Goal: Task Accomplishment & Management: Use online tool/utility

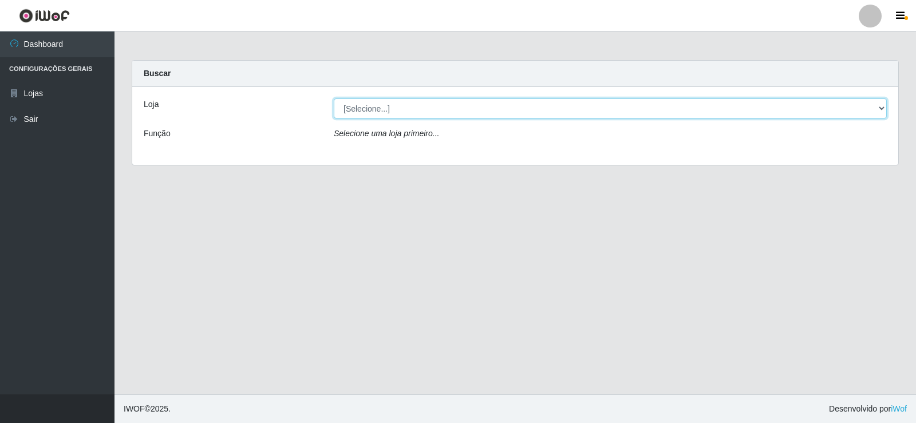
click at [383, 105] on select "[Selecione...] Rede Compras Supermercados - LOJA 2" at bounding box center [610, 108] width 553 height 20
select select "161"
click at [334, 98] on select "[Selecione...] Rede Compras Supermercados - LOJA 2" at bounding box center [610, 108] width 553 height 20
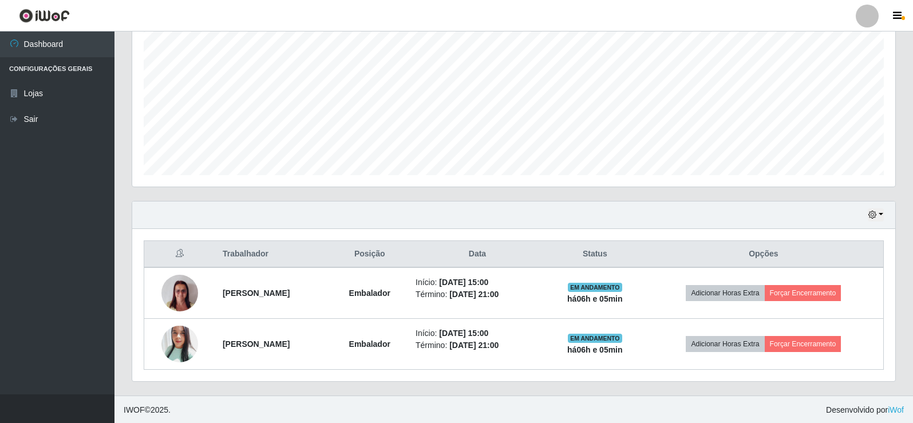
scroll to position [235, 0]
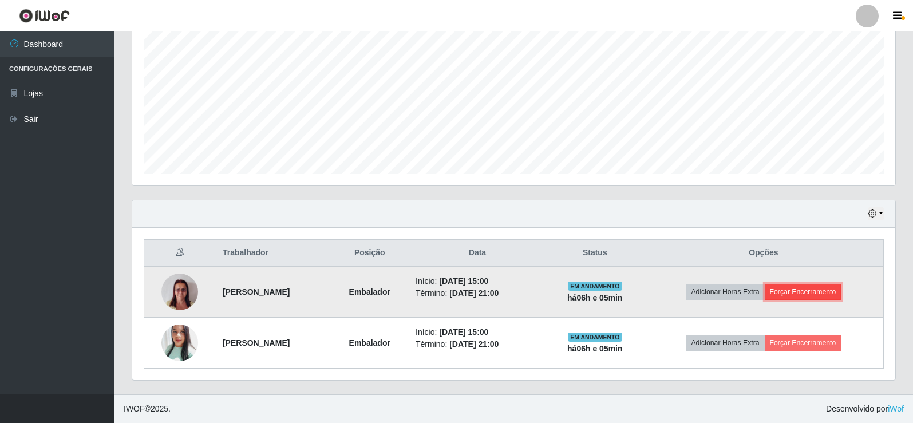
click at [826, 292] on button "Forçar Encerramento" at bounding box center [803, 292] width 77 height 16
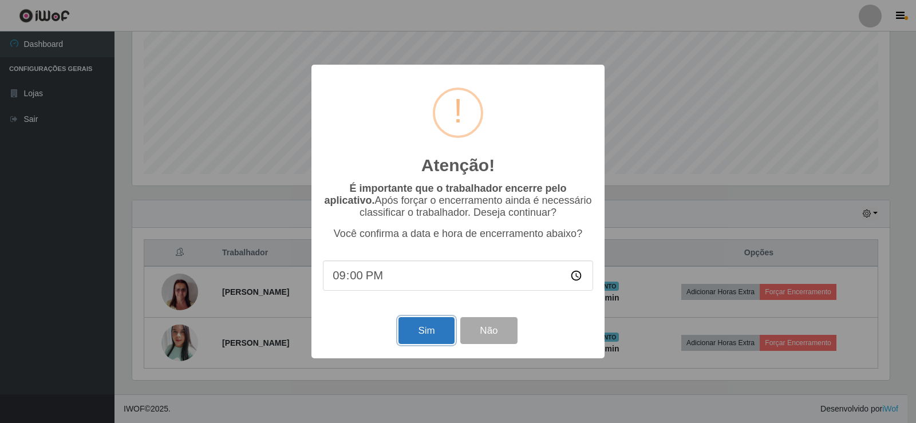
click at [413, 341] on button "Sim" at bounding box center [427, 330] width 56 height 27
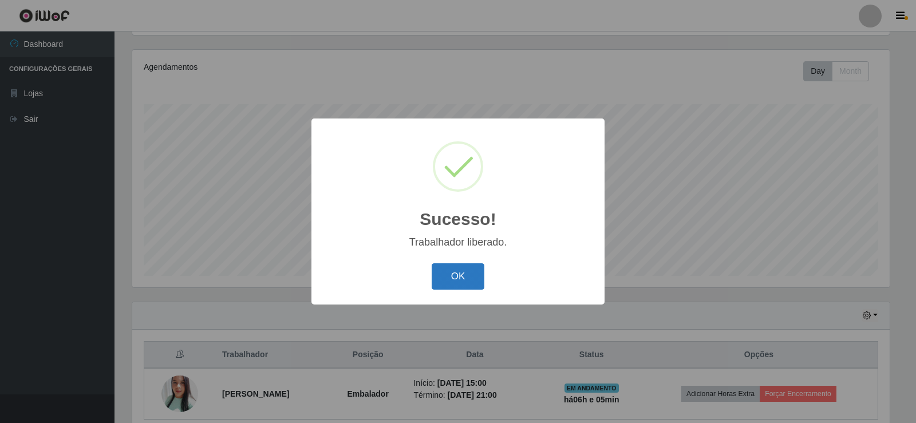
click at [463, 273] on button "OK" at bounding box center [458, 276] width 53 height 27
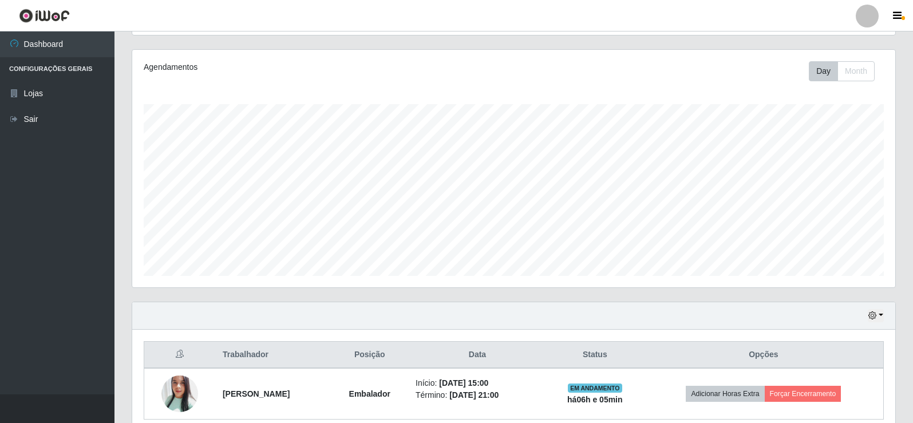
scroll to position [184, 0]
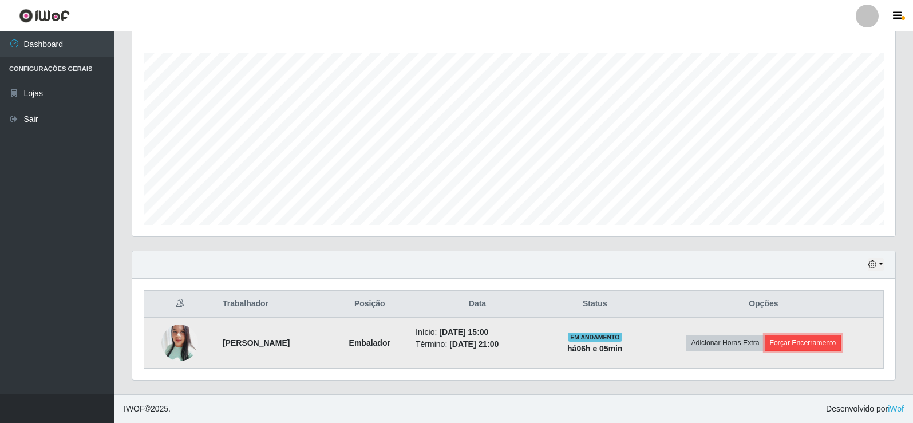
click at [809, 347] on button "Forçar Encerramento" at bounding box center [803, 343] width 77 height 16
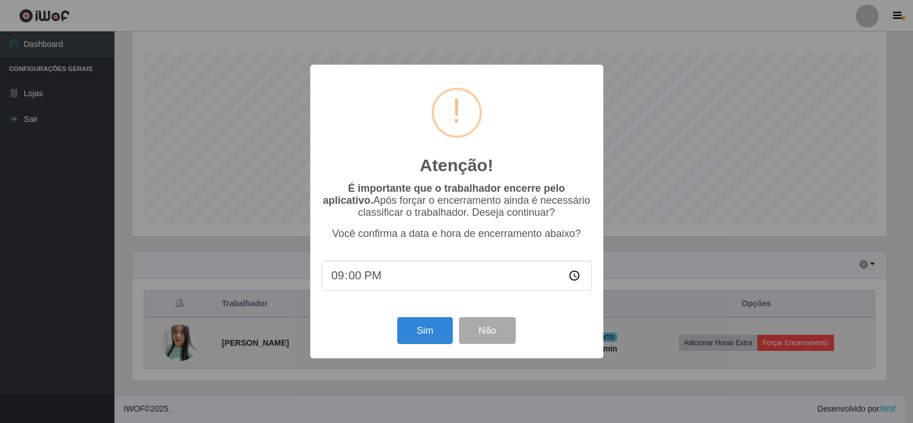
scroll to position [238, 758]
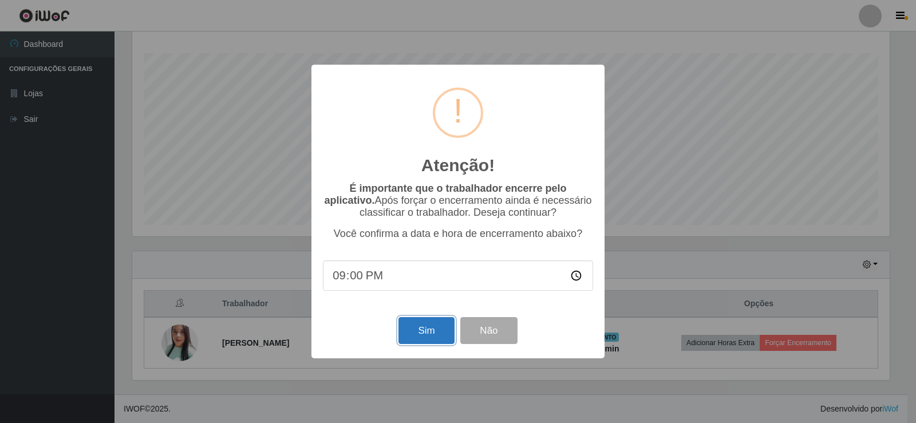
click at [413, 333] on button "Sim" at bounding box center [427, 330] width 56 height 27
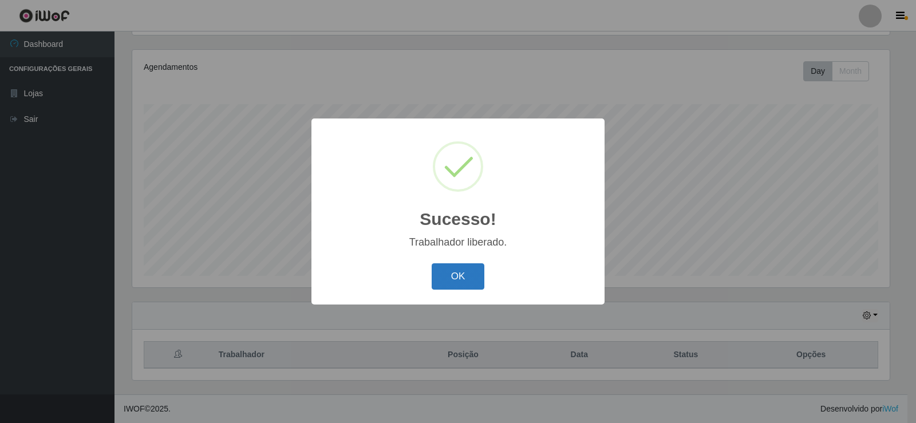
click at [458, 271] on button "OK" at bounding box center [458, 276] width 53 height 27
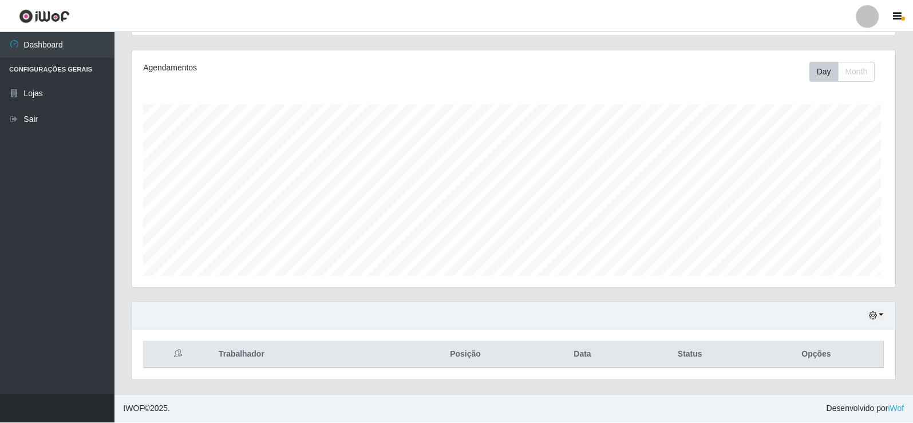
scroll to position [238, 763]
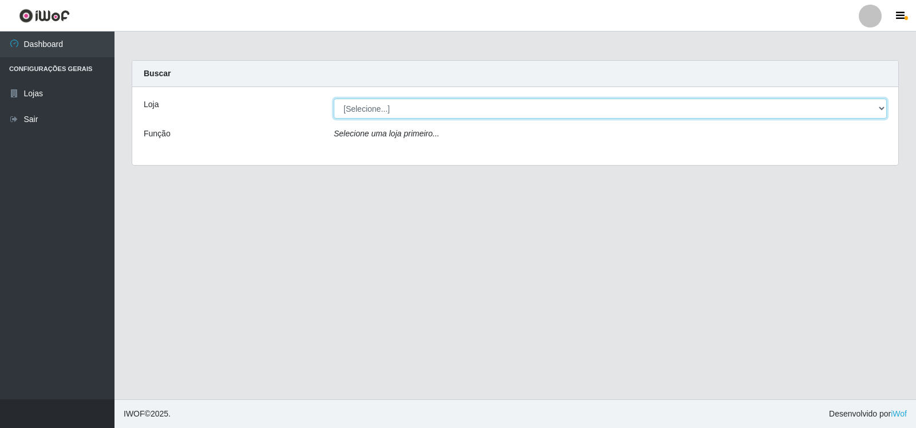
click at [374, 113] on select "[Selecione...] Rede Compras Supermercados - LOJA 2" at bounding box center [610, 108] width 553 height 20
select select "161"
click at [334, 98] on select "[Selecione...] Rede Compras Supermercados - LOJA 2" at bounding box center [610, 108] width 553 height 20
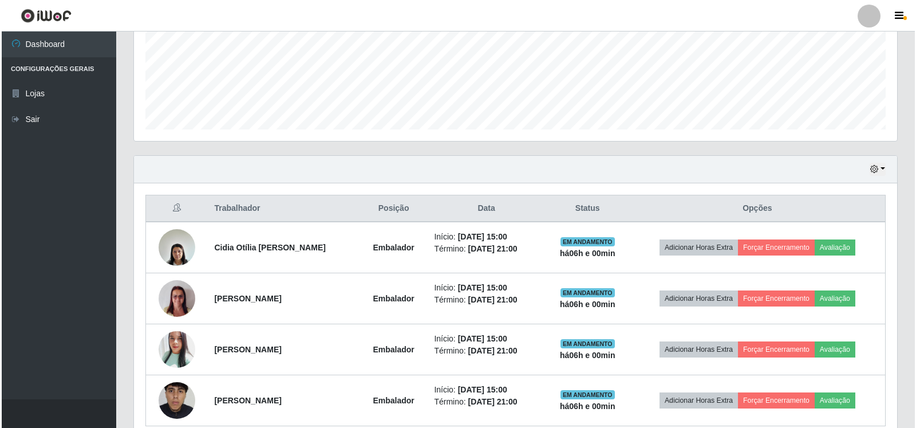
scroll to position [333, 0]
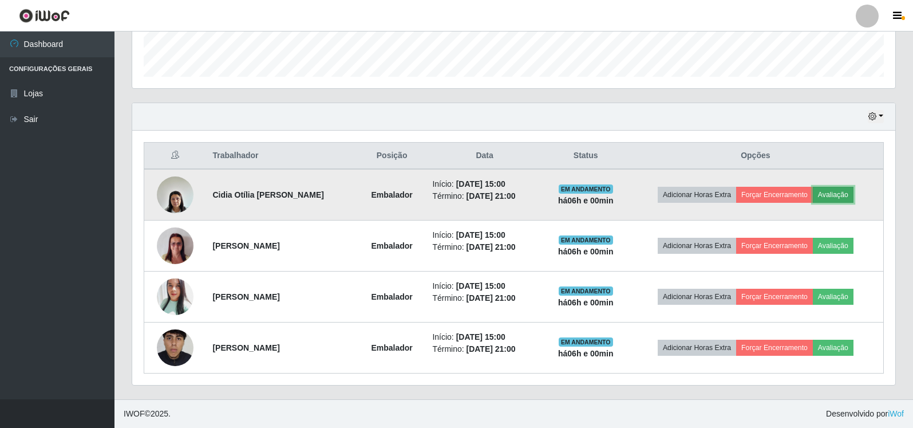
click at [841, 190] on button "Avaliação" at bounding box center [833, 195] width 41 height 16
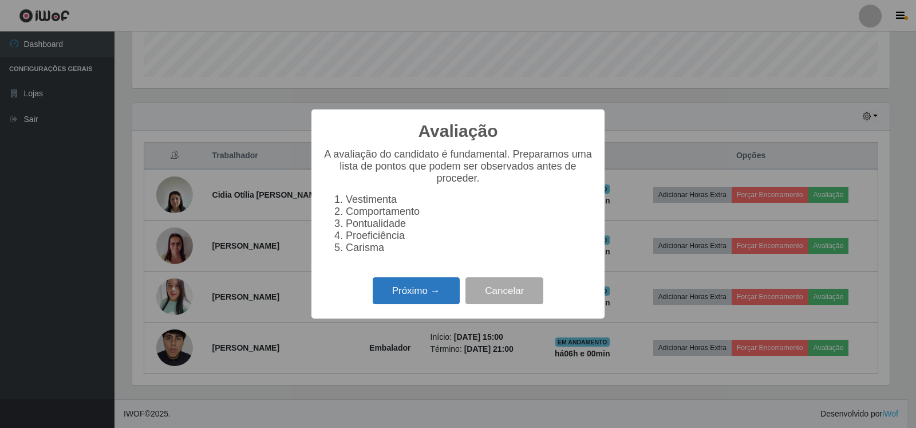
click at [413, 297] on button "Próximo →" at bounding box center [416, 290] width 87 height 27
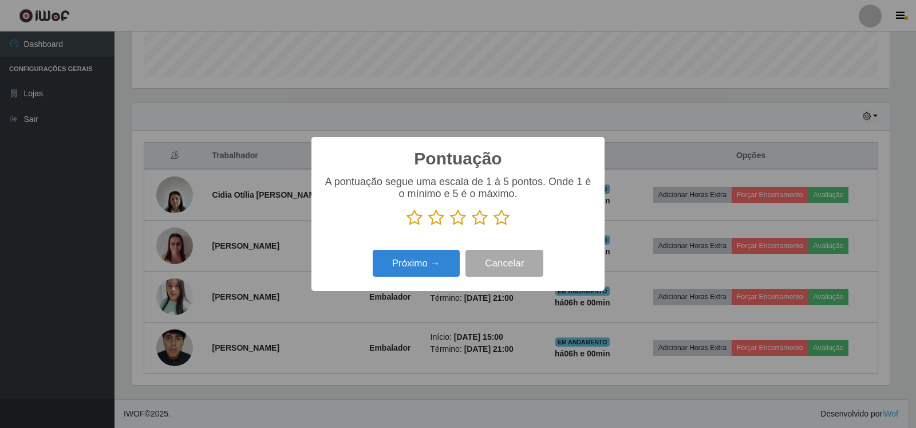
scroll to position [572361, 571841]
click at [499, 220] on icon at bounding box center [502, 217] width 16 height 17
click at [494, 226] on input "radio" at bounding box center [494, 226] width 0 height 0
click at [416, 266] on button "Próximo →" at bounding box center [416, 263] width 87 height 27
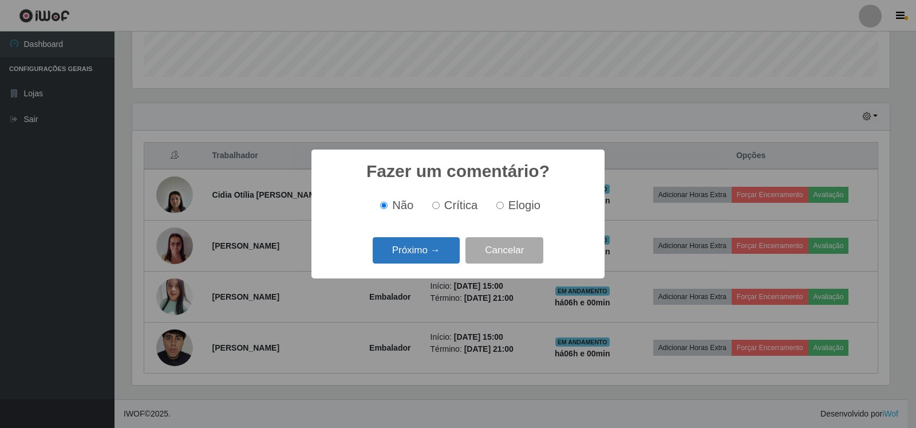
click at [419, 254] on button "Próximo →" at bounding box center [416, 250] width 87 height 27
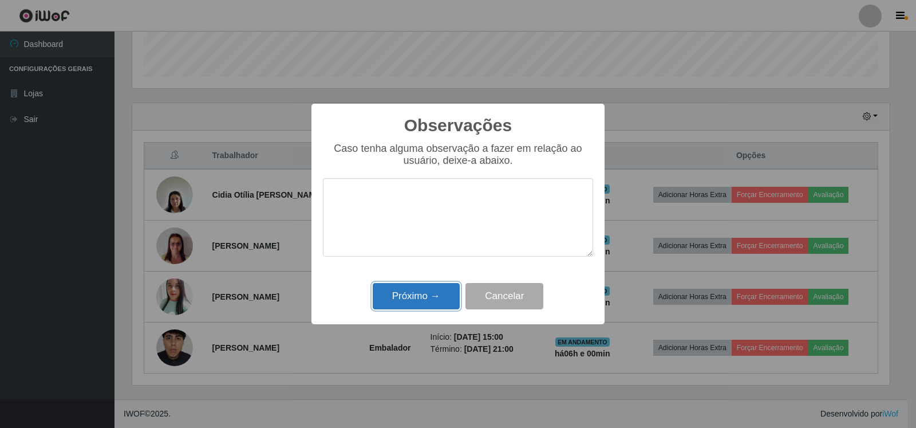
click at [420, 297] on button "Próximo →" at bounding box center [416, 296] width 87 height 27
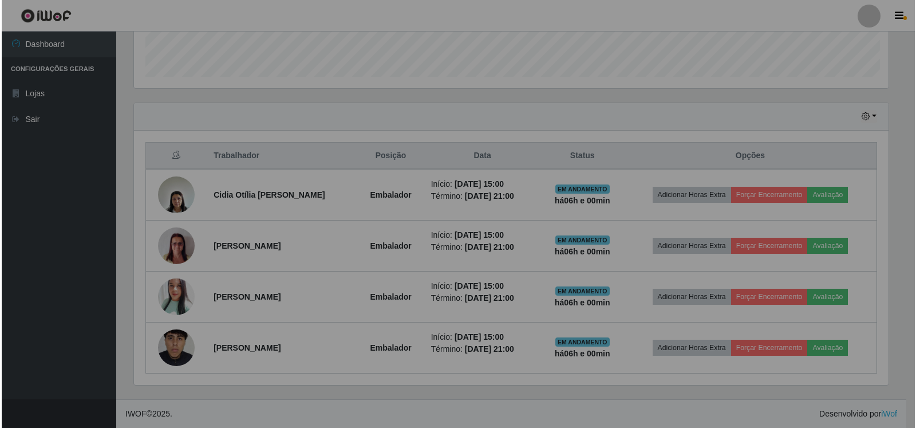
scroll to position [238, 763]
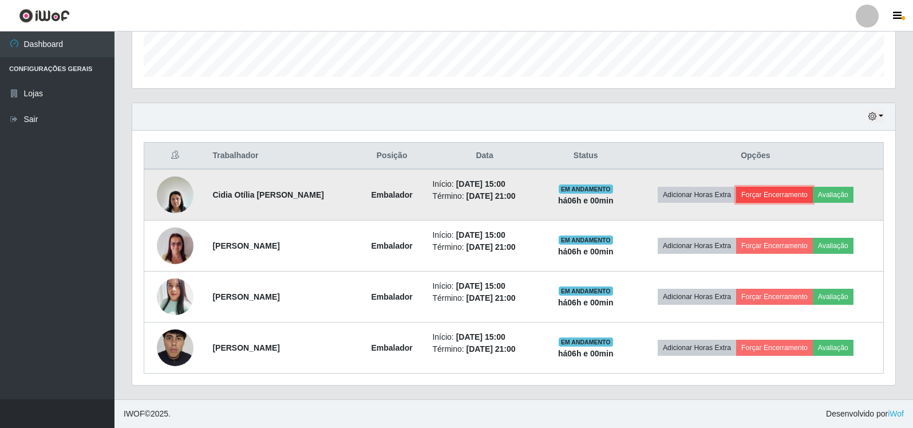
click at [775, 192] on button "Forçar Encerramento" at bounding box center [774, 195] width 77 height 16
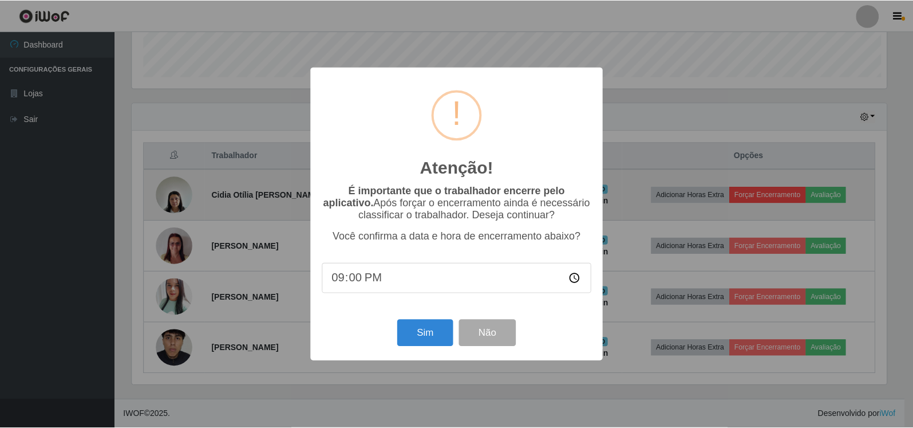
scroll to position [238, 758]
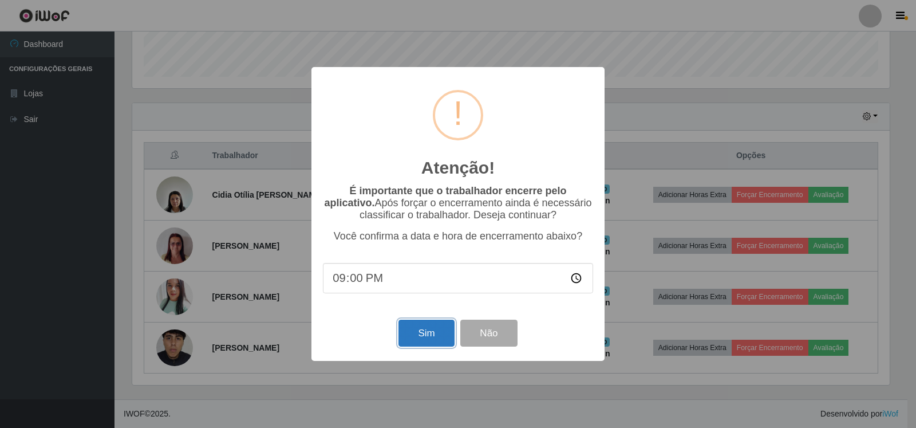
click at [425, 337] on button "Sim" at bounding box center [427, 333] width 56 height 27
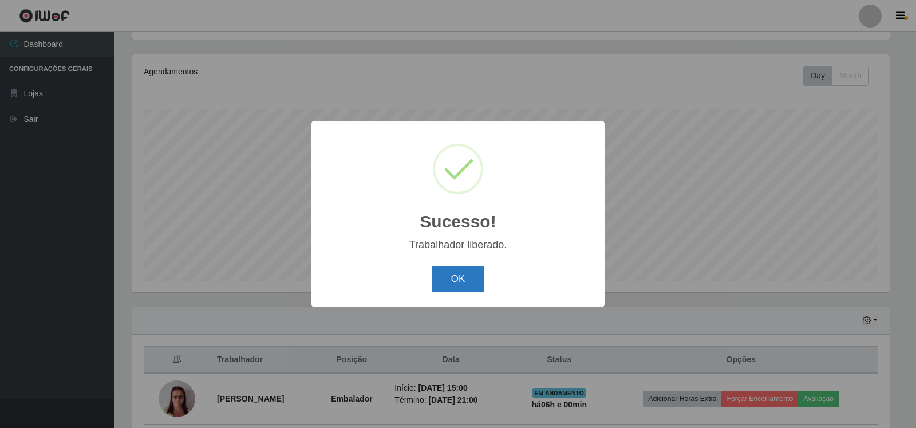
click at [453, 274] on button "OK" at bounding box center [458, 279] width 53 height 27
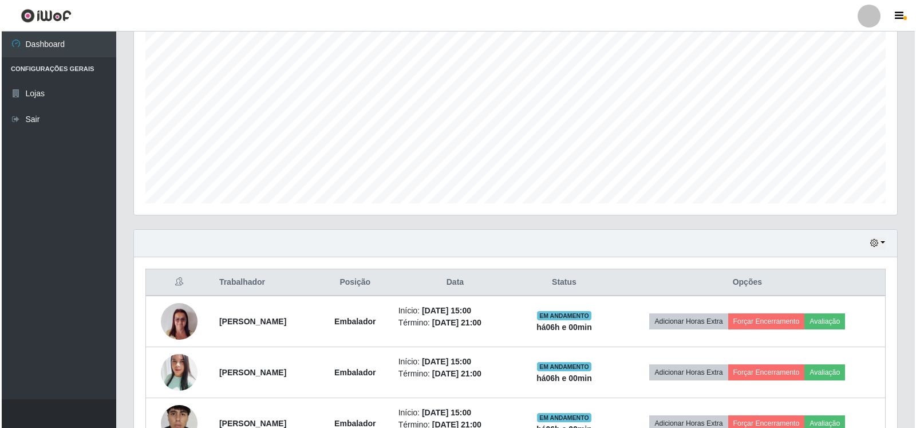
scroll to position [282, 0]
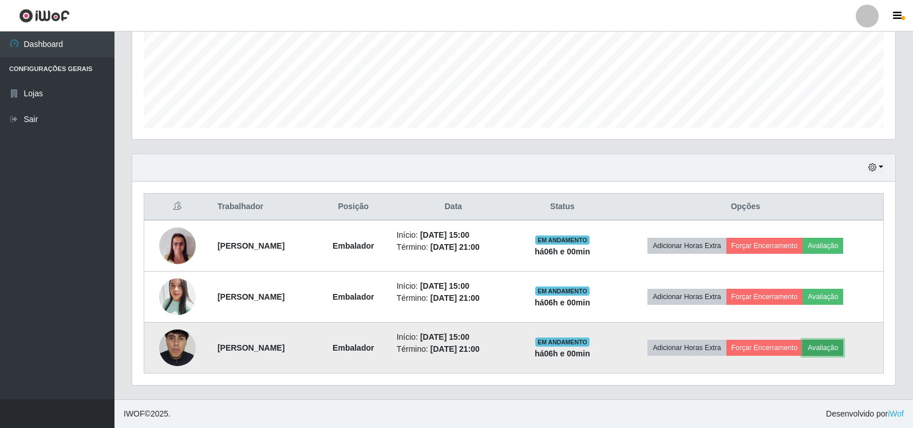
click at [829, 348] on button "Avaliação" at bounding box center [823, 348] width 41 height 16
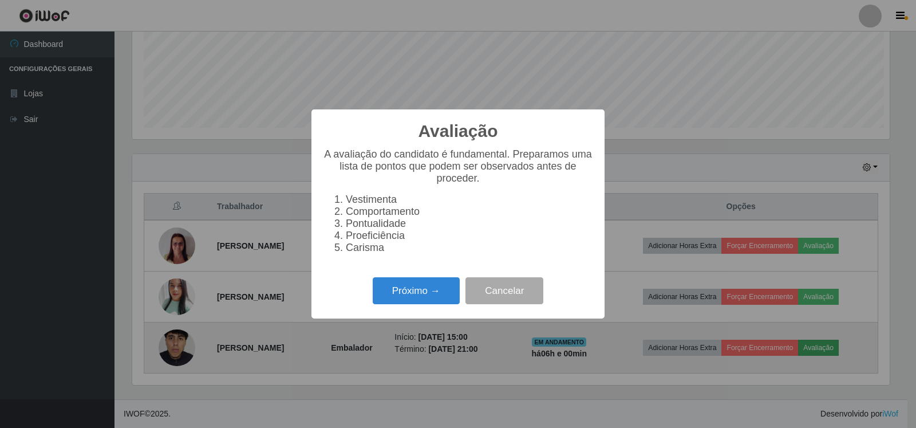
scroll to position [238, 758]
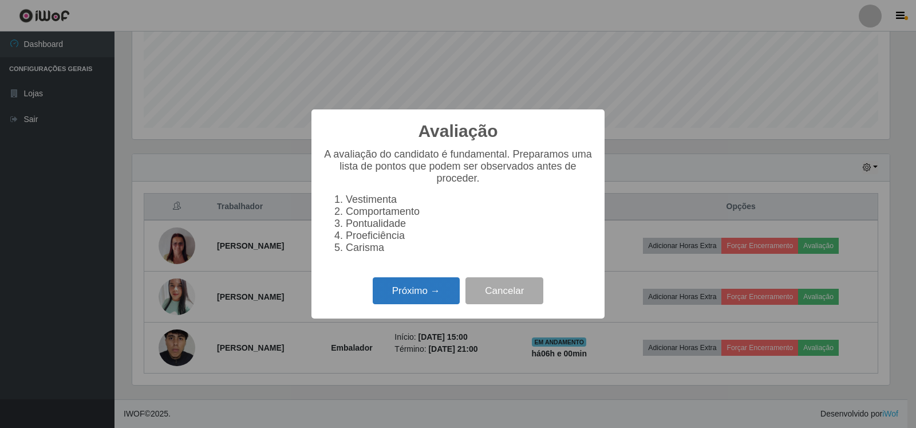
click at [419, 297] on button "Próximo →" at bounding box center [416, 290] width 87 height 27
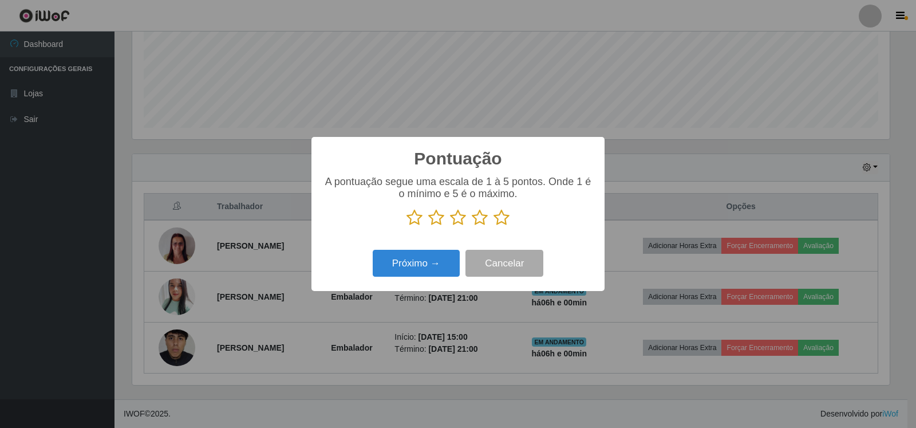
scroll to position [572361, 571841]
click at [506, 223] on icon at bounding box center [502, 217] width 16 height 17
click at [494, 226] on input "radio" at bounding box center [494, 226] width 0 height 0
click at [424, 263] on button "Próximo →" at bounding box center [416, 263] width 87 height 27
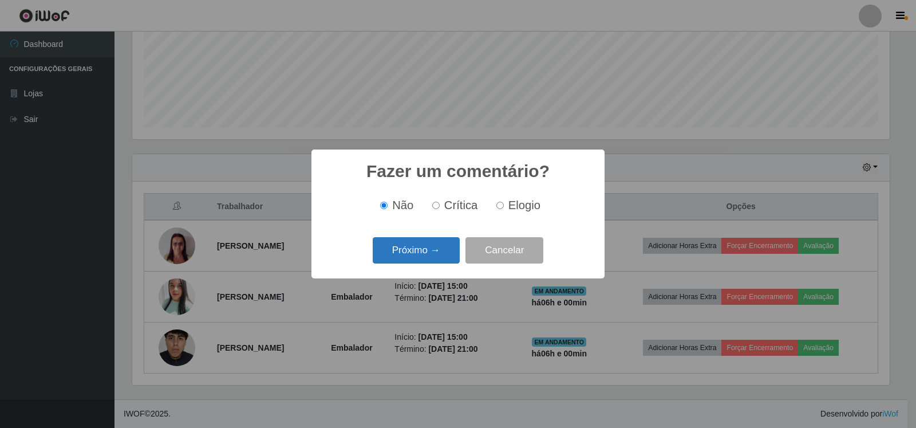
click at [427, 254] on button "Próximo →" at bounding box center [416, 250] width 87 height 27
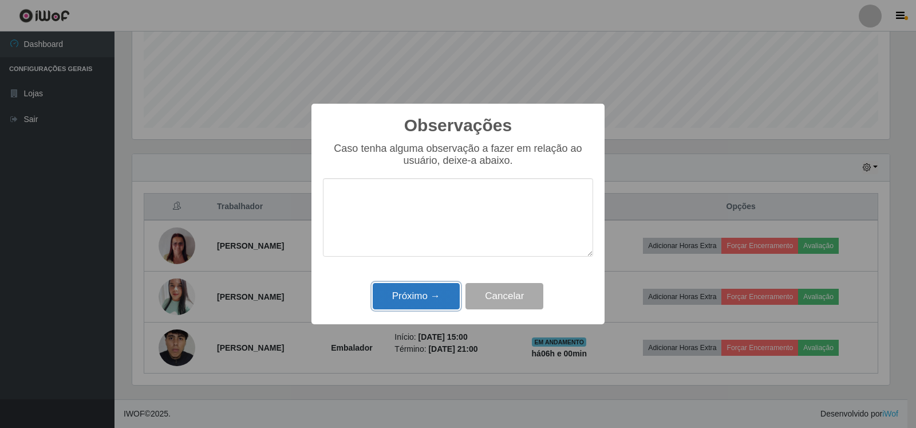
click at [430, 300] on button "Próximo →" at bounding box center [416, 296] width 87 height 27
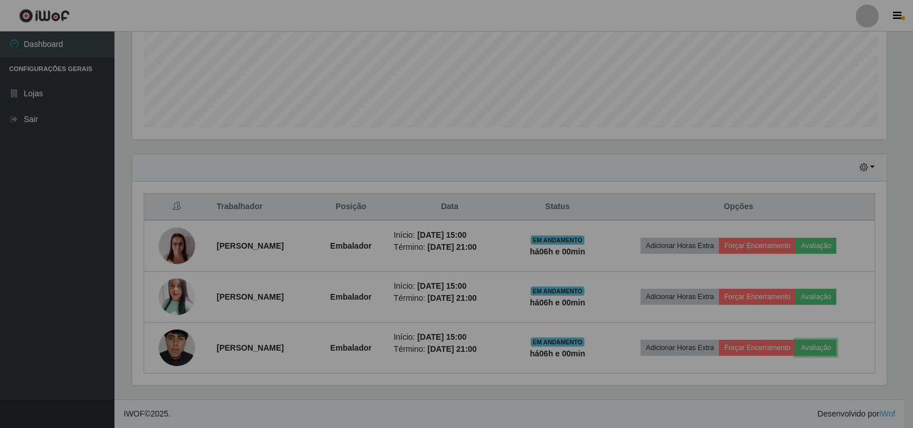
scroll to position [238, 763]
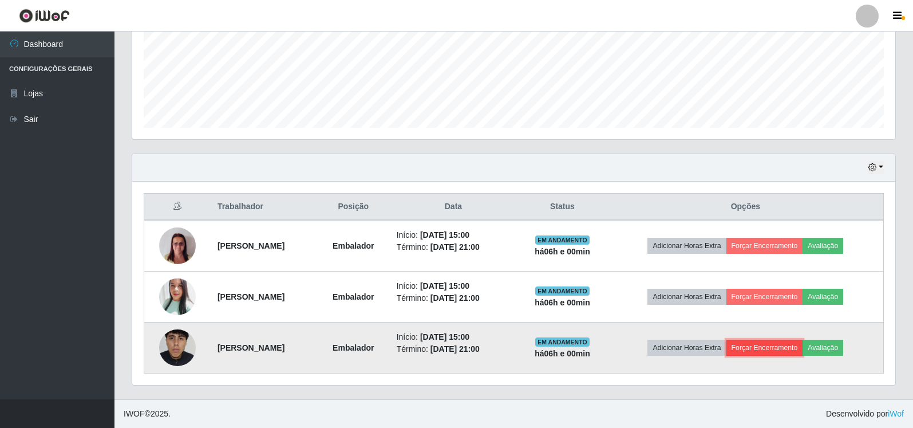
click at [774, 349] on button "Forçar Encerramento" at bounding box center [765, 348] width 77 height 16
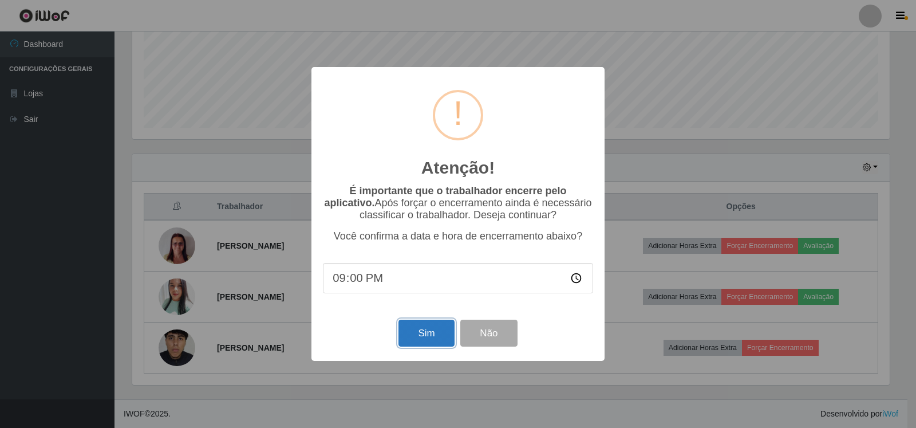
click at [428, 333] on button "Sim" at bounding box center [427, 333] width 56 height 27
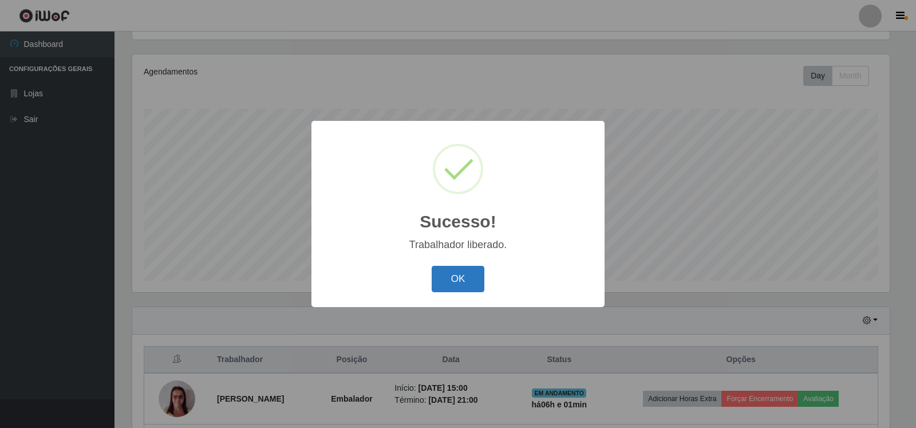
click at [454, 273] on button "OK" at bounding box center [458, 279] width 53 height 27
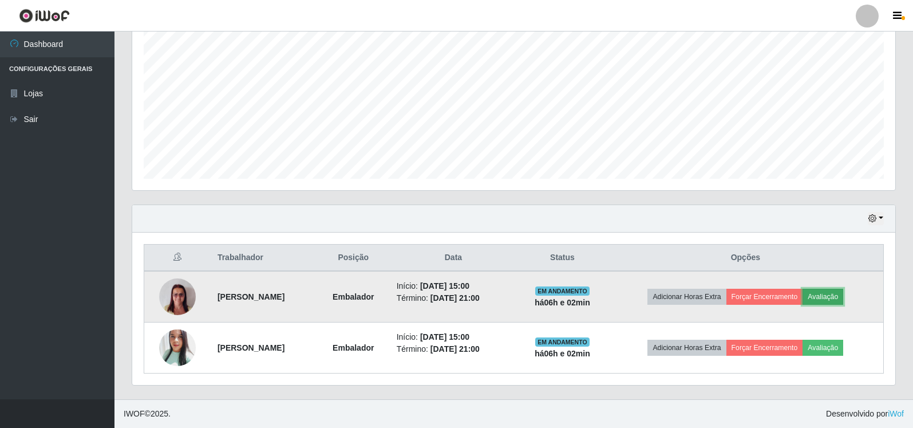
click at [843, 295] on button "Avaliação" at bounding box center [823, 297] width 41 height 16
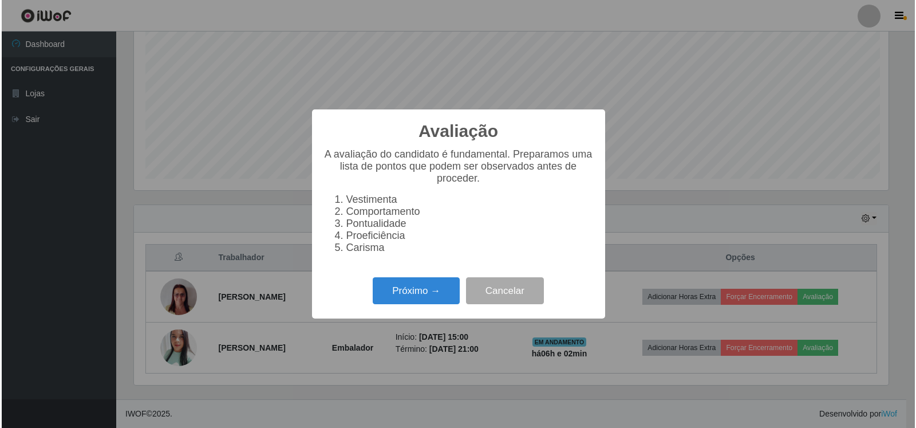
scroll to position [238, 758]
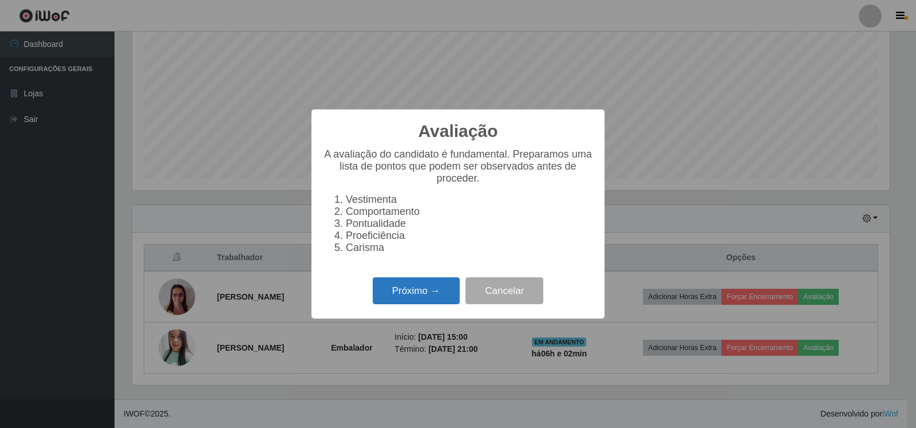
click at [444, 287] on button "Próximo →" at bounding box center [416, 290] width 87 height 27
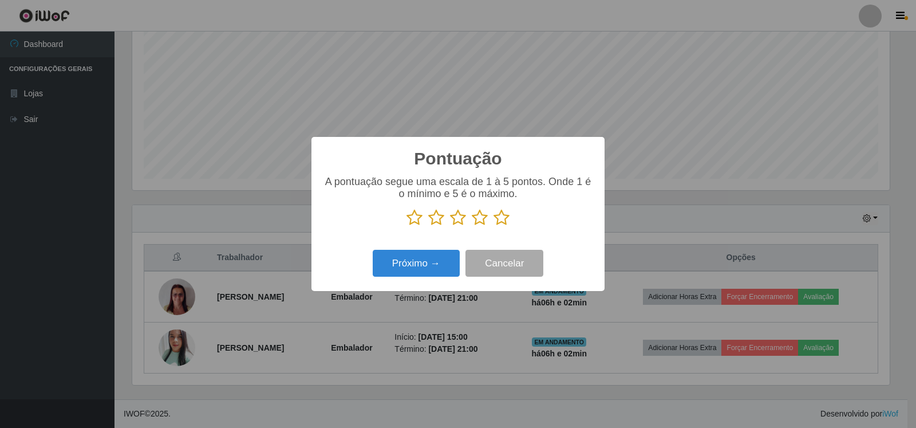
click at [500, 212] on icon at bounding box center [502, 217] width 16 height 17
click at [494, 226] on input "radio" at bounding box center [494, 226] width 0 height 0
click at [438, 258] on button "Próximo →" at bounding box center [416, 263] width 87 height 27
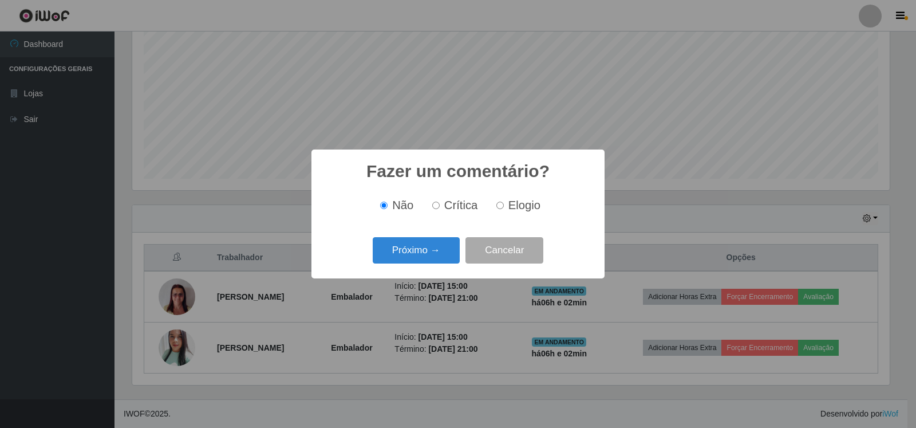
click at [436, 255] on button "Próximo →" at bounding box center [416, 250] width 87 height 27
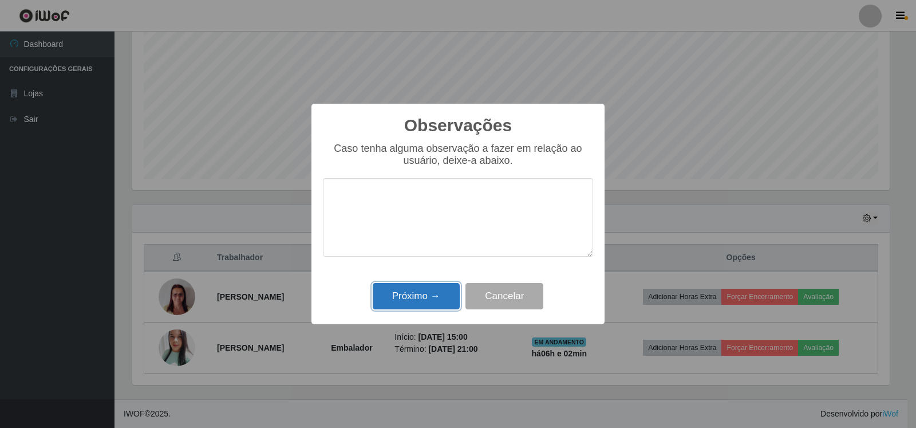
click at [451, 298] on button "Próximo →" at bounding box center [416, 296] width 87 height 27
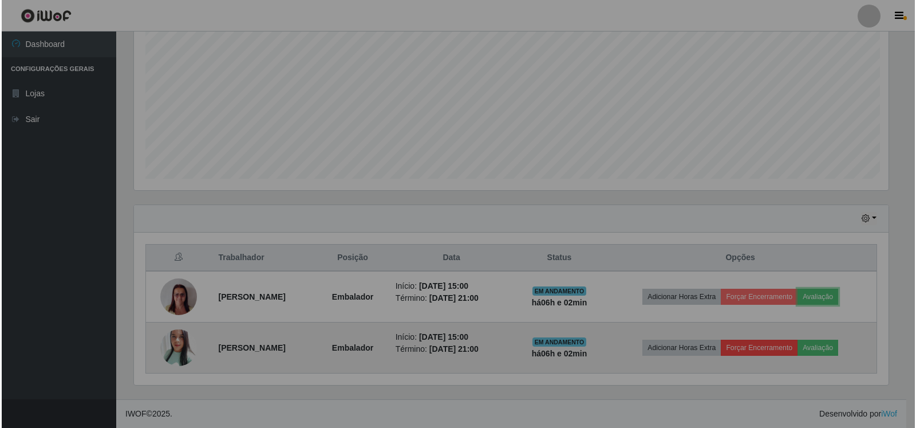
scroll to position [238, 763]
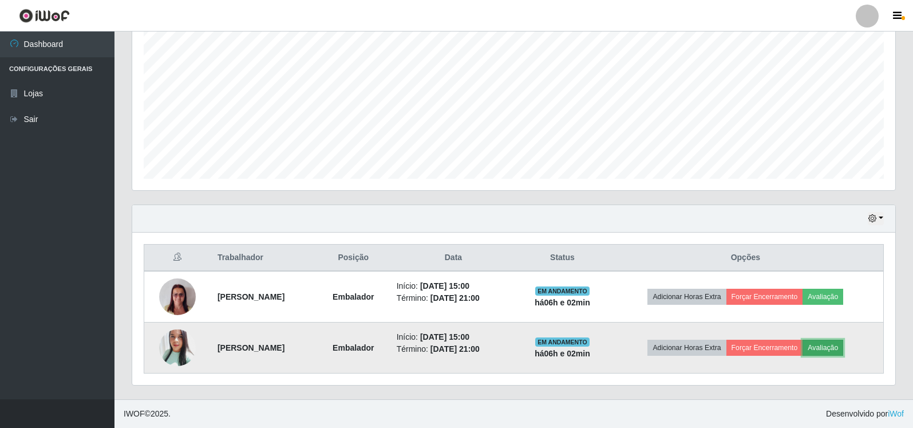
click at [841, 349] on button "Avaliação" at bounding box center [823, 348] width 41 height 16
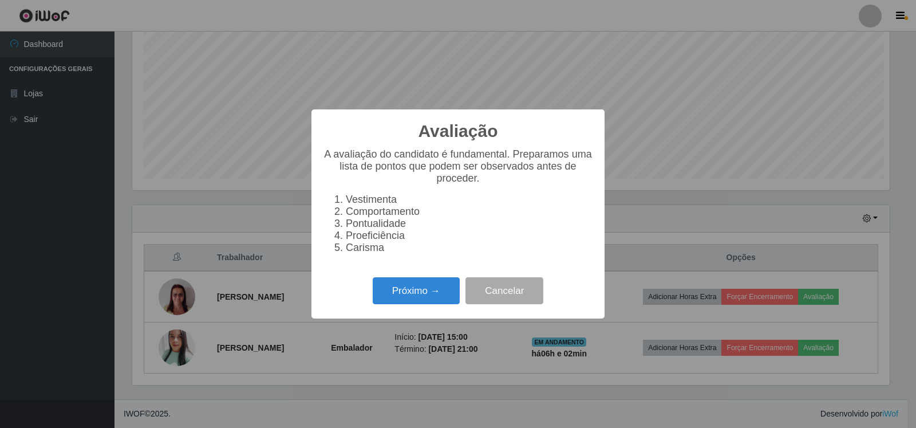
scroll to position [238, 758]
drag, startPoint x: 413, startPoint y: 295, endPoint x: 427, endPoint y: 290, distance: 14.9
click at [427, 290] on button "Próximo →" at bounding box center [416, 290] width 87 height 27
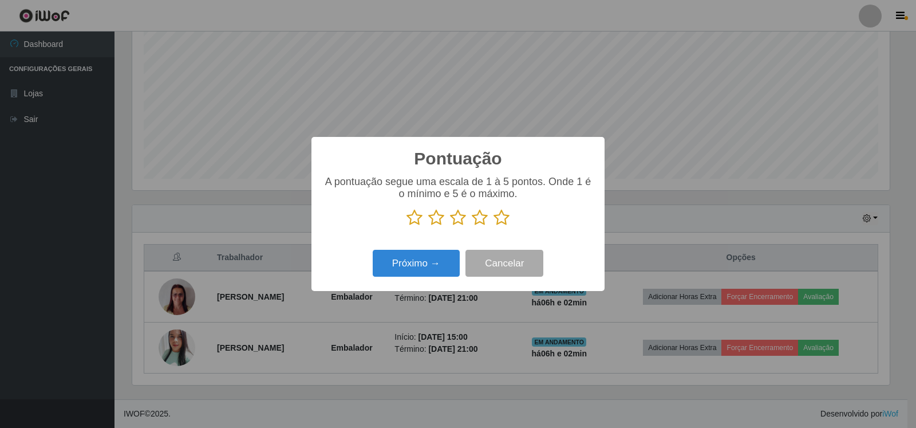
scroll to position [572361, 571841]
click at [495, 219] on icon at bounding box center [502, 217] width 16 height 17
click at [494, 226] on input "radio" at bounding box center [494, 226] width 0 height 0
click at [435, 255] on button "Próximo →" at bounding box center [416, 263] width 87 height 27
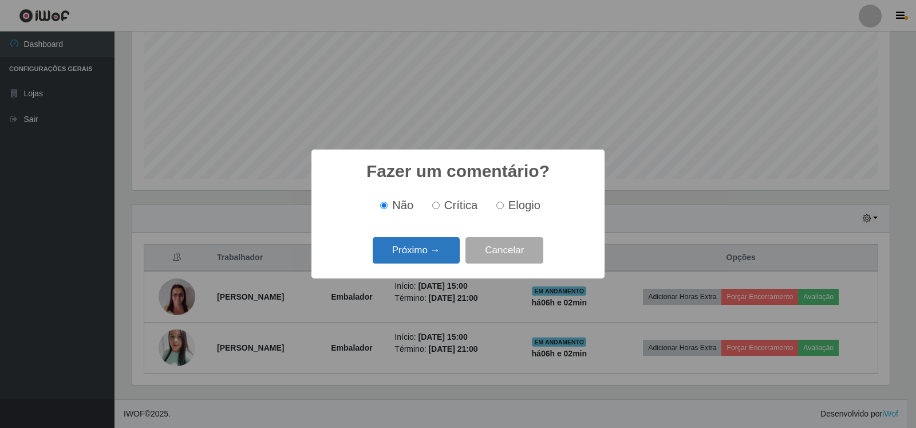
click at [434, 254] on button "Próximo →" at bounding box center [416, 250] width 87 height 27
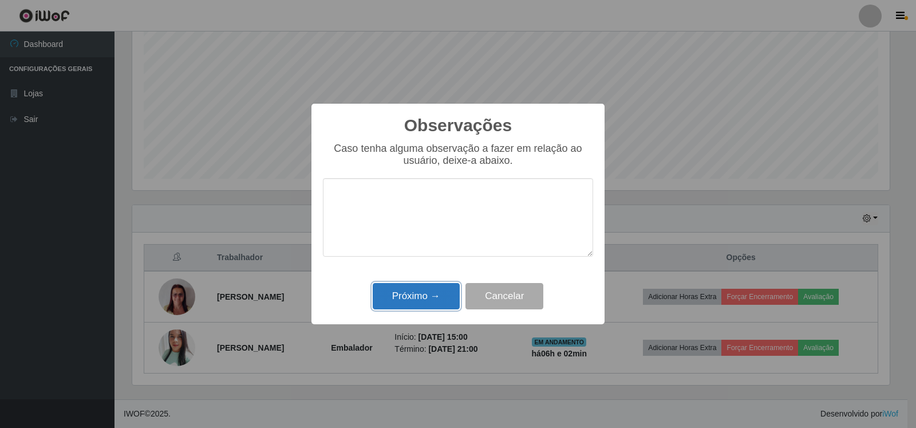
click at [433, 301] on button "Próximo →" at bounding box center [416, 296] width 87 height 27
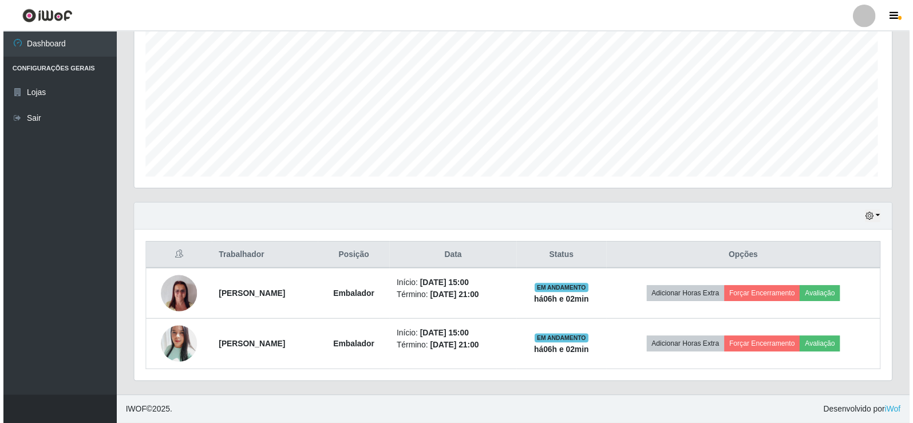
scroll to position [238, 763]
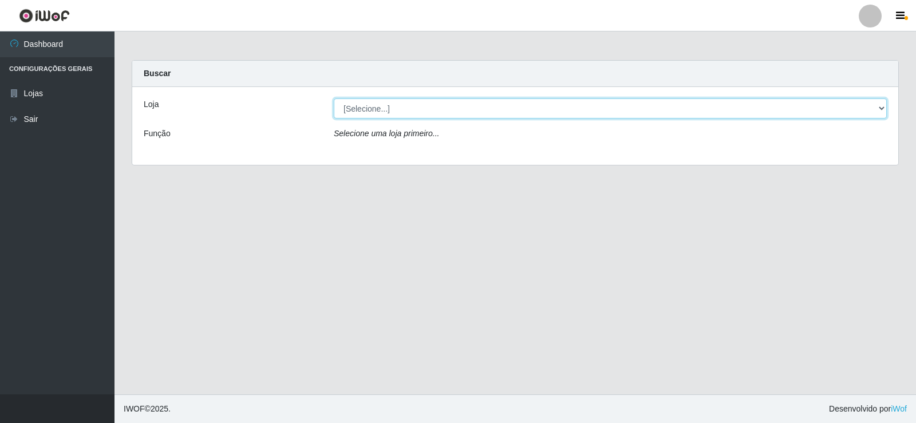
click at [403, 112] on select "[Selecione...] Rede Compras Supermercados - LOJA 2" at bounding box center [610, 108] width 553 height 20
select select "161"
click at [334, 98] on select "[Selecione...] Rede Compras Supermercados - LOJA 2" at bounding box center [610, 108] width 553 height 20
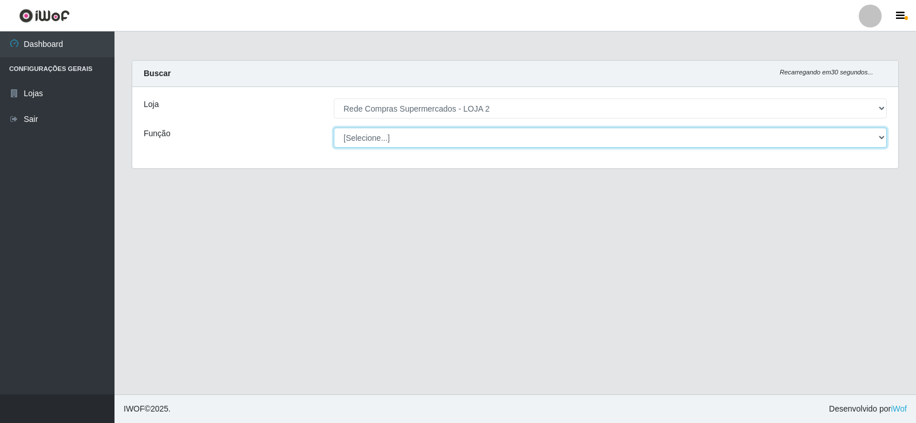
click at [397, 137] on select "[Selecione...] ASG ASG + ASG ++ Balconista Balconista + Balconista ++ Embalador…" at bounding box center [610, 138] width 553 height 20
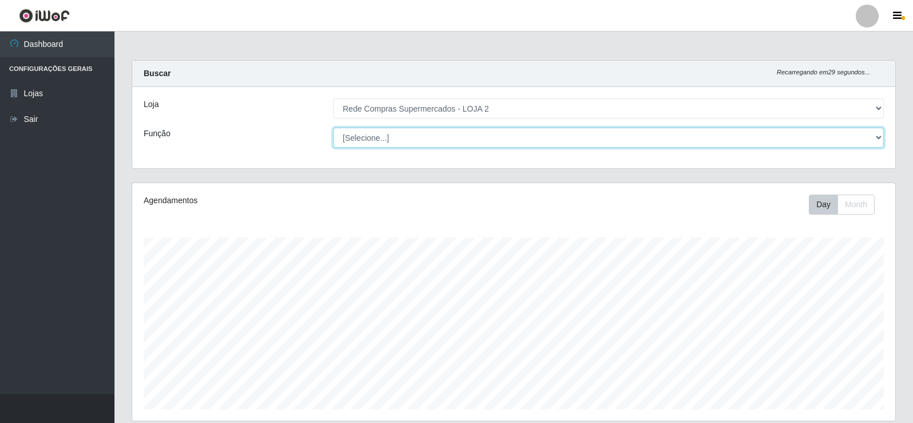
scroll to position [238, 763]
select select "1"
click at [333, 128] on select "[Selecione...] ASG ASG + ASG ++ Balconista Balconista + Balconista ++ Embalador…" at bounding box center [608, 138] width 551 height 20
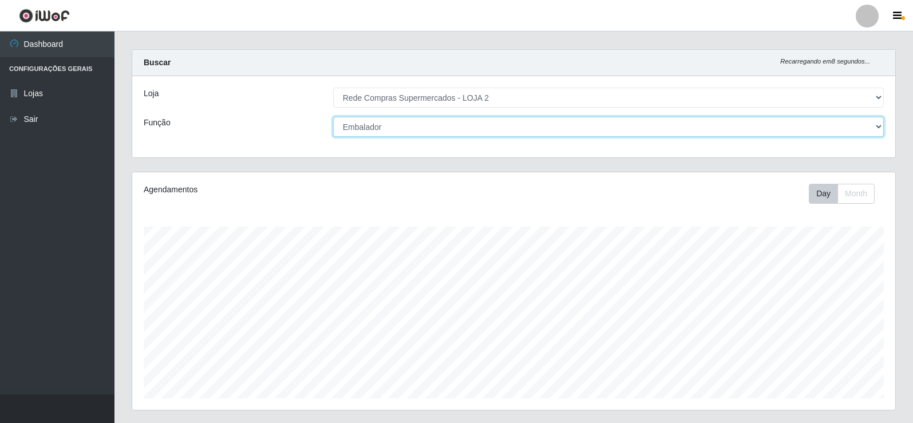
scroll to position [0, 0]
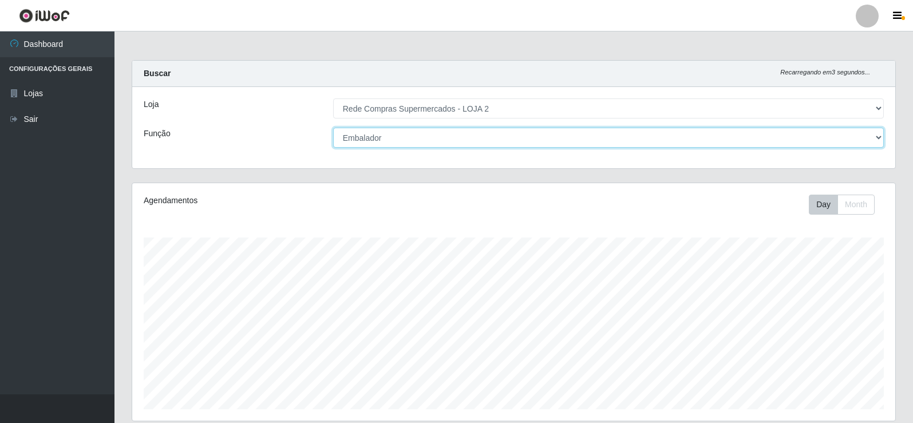
click at [401, 138] on select "[Selecione...] ASG ASG + ASG ++ Balconista Balconista + Balconista ++ Embalador…" at bounding box center [608, 138] width 551 height 20
click at [333, 128] on select "[Selecione...] ASG ASG + ASG ++ Balconista Balconista + Balconista ++ Embalador…" at bounding box center [608, 138] width 551 height 20
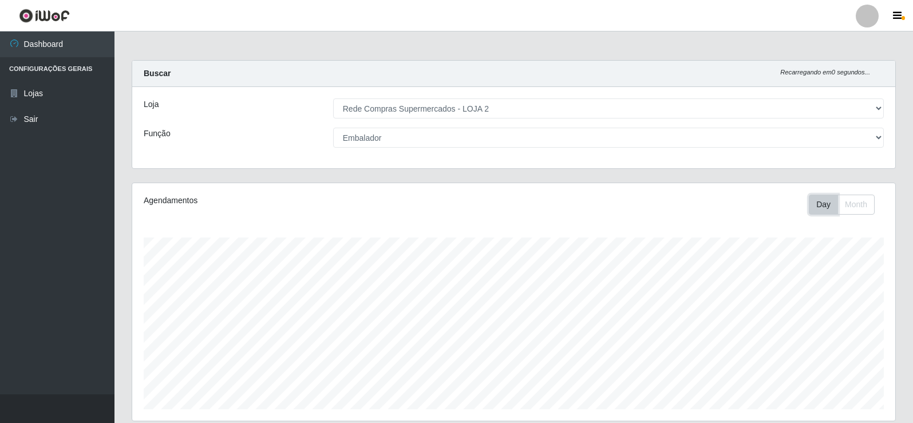
click at [827, 204] on button "Day" at bounding box center [823, 205] width 29 height 20
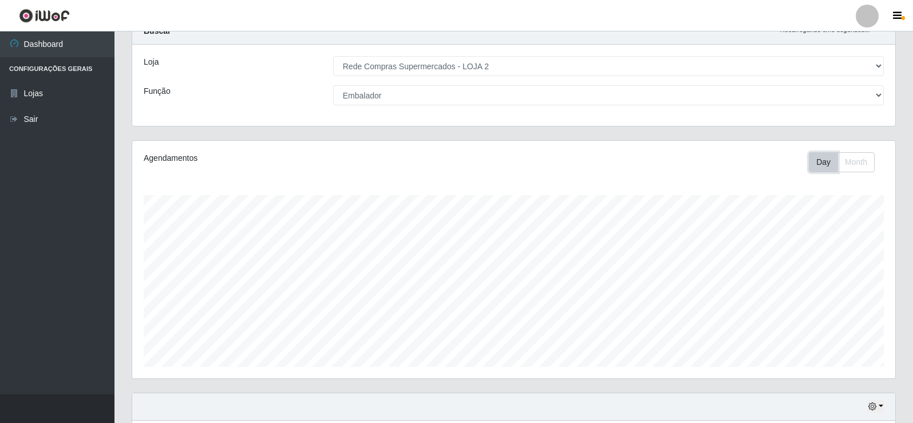
scroll to position [133, 0]
